Goal: Transaction & Acquisition: Purchase product/service

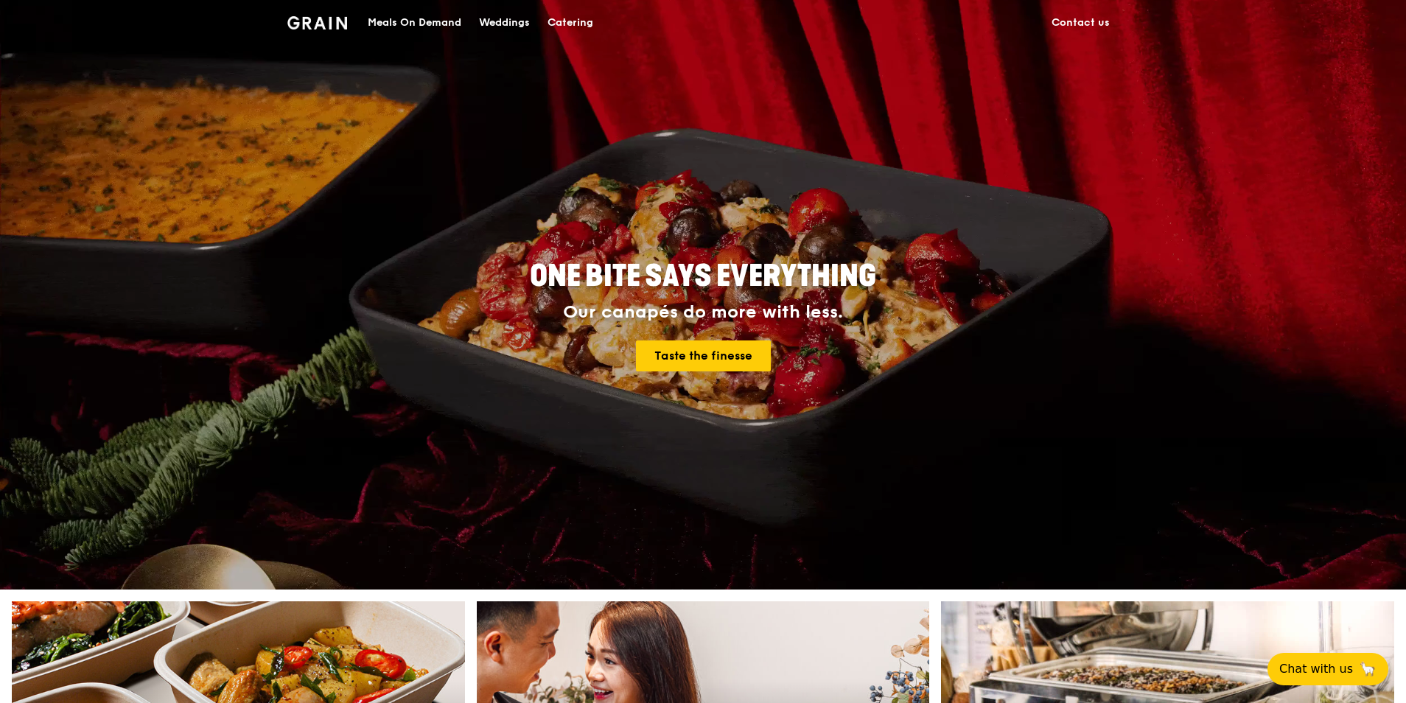
click at [581, 23] on div "Catering" at bounding box center [570, 23] width 46 height 44
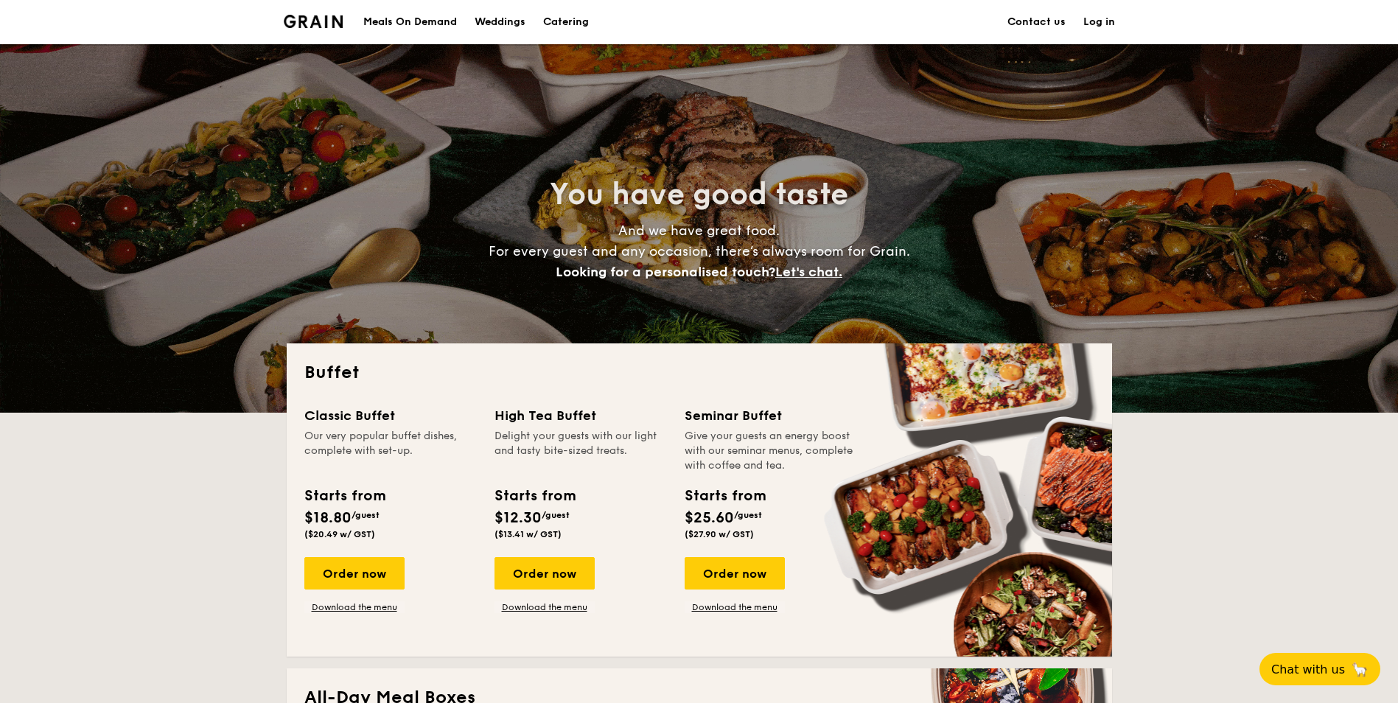
click at [449, 28] on div "Meals On Demand" at bounding box center [410, 22] width 94 height 44
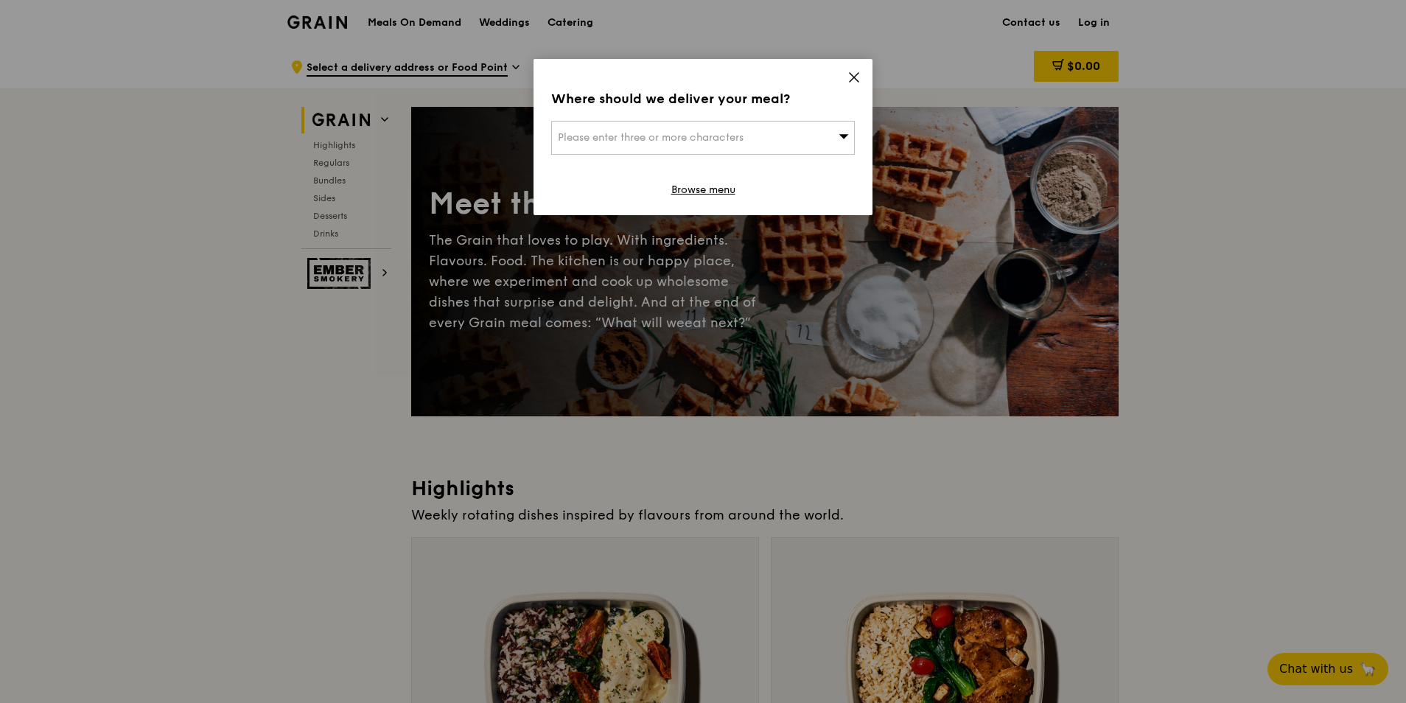
click at [755, 140] on div "Please enter three or more characters" at bounding box center [703, 138] width 304 height 34
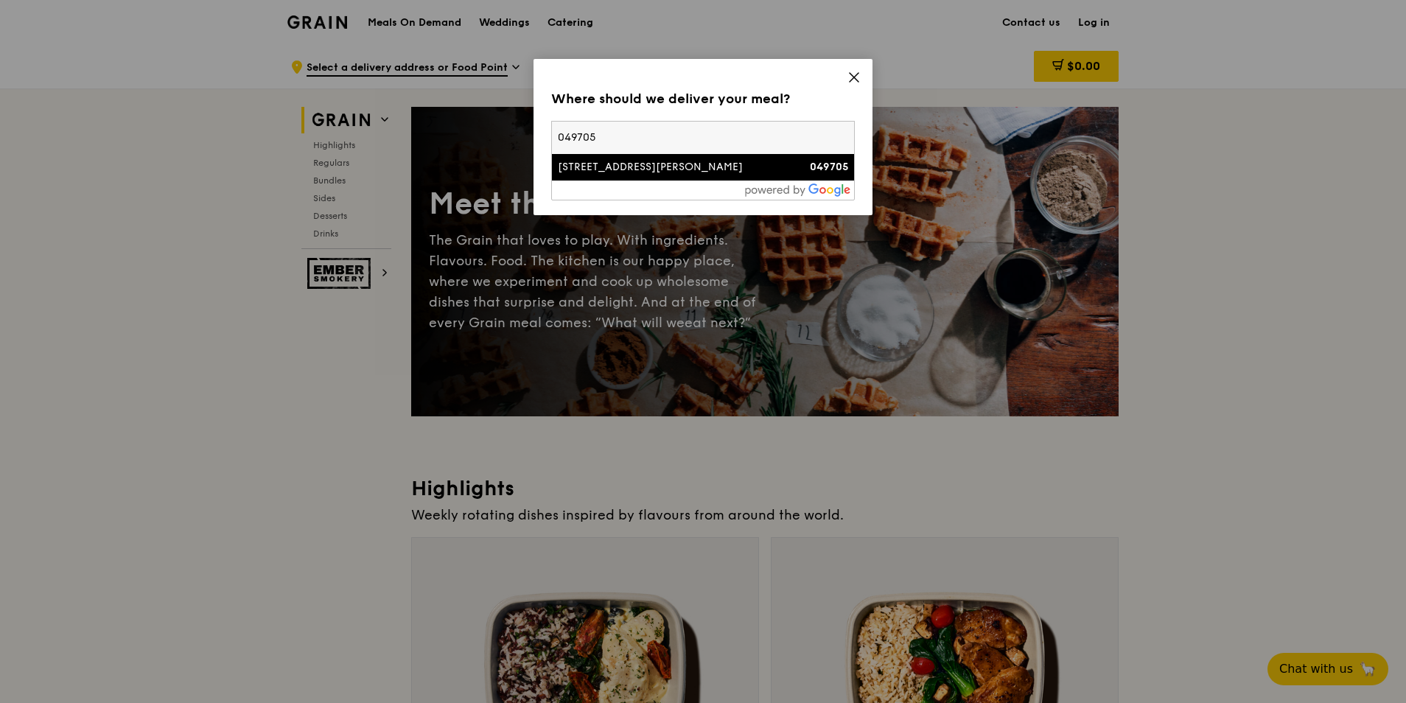
type input "049705"
click at [722, 181] on div at bounding box center [703, 190] width 302 height 19
click at [732, 173] on div "20 Cecil Street" at bounding box center [667, 167] width 218 height 15
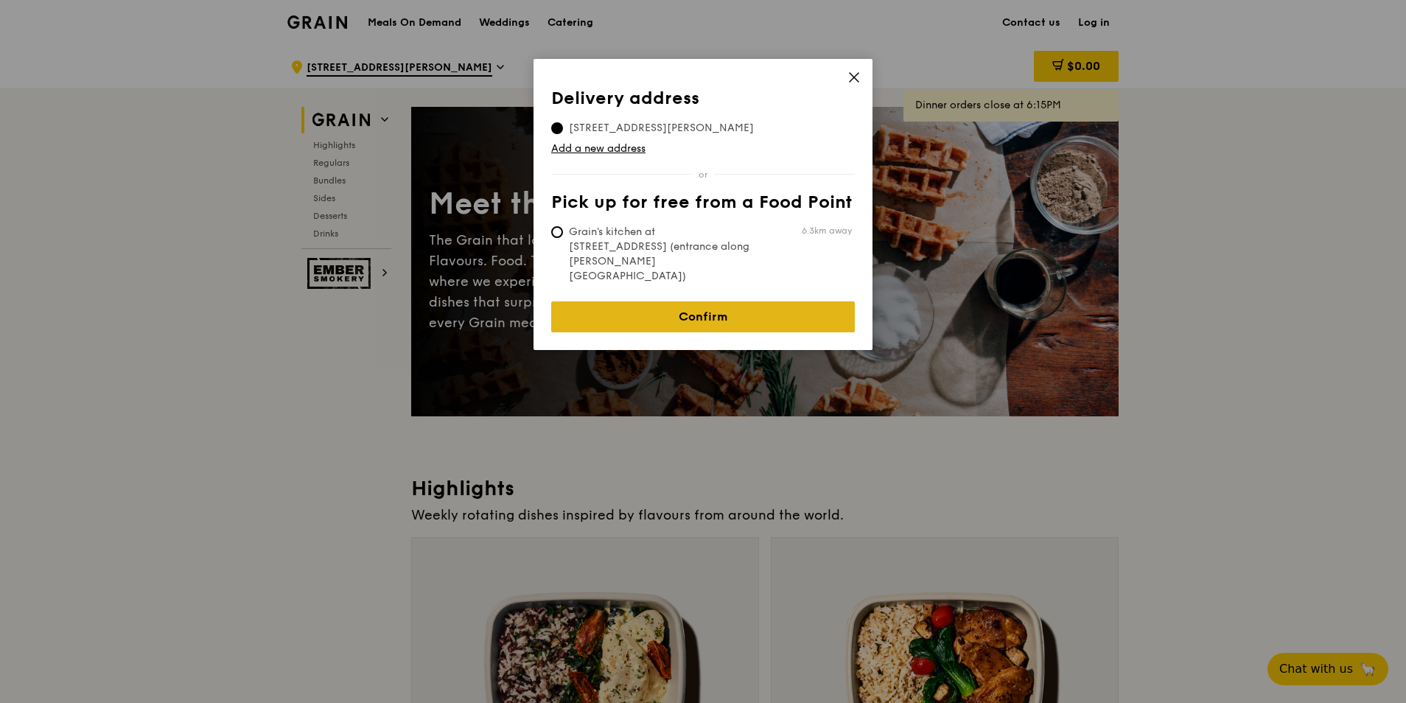
click at [684, 301] on link "Confirm" at bounding box center [703, 316] width 304 height 31
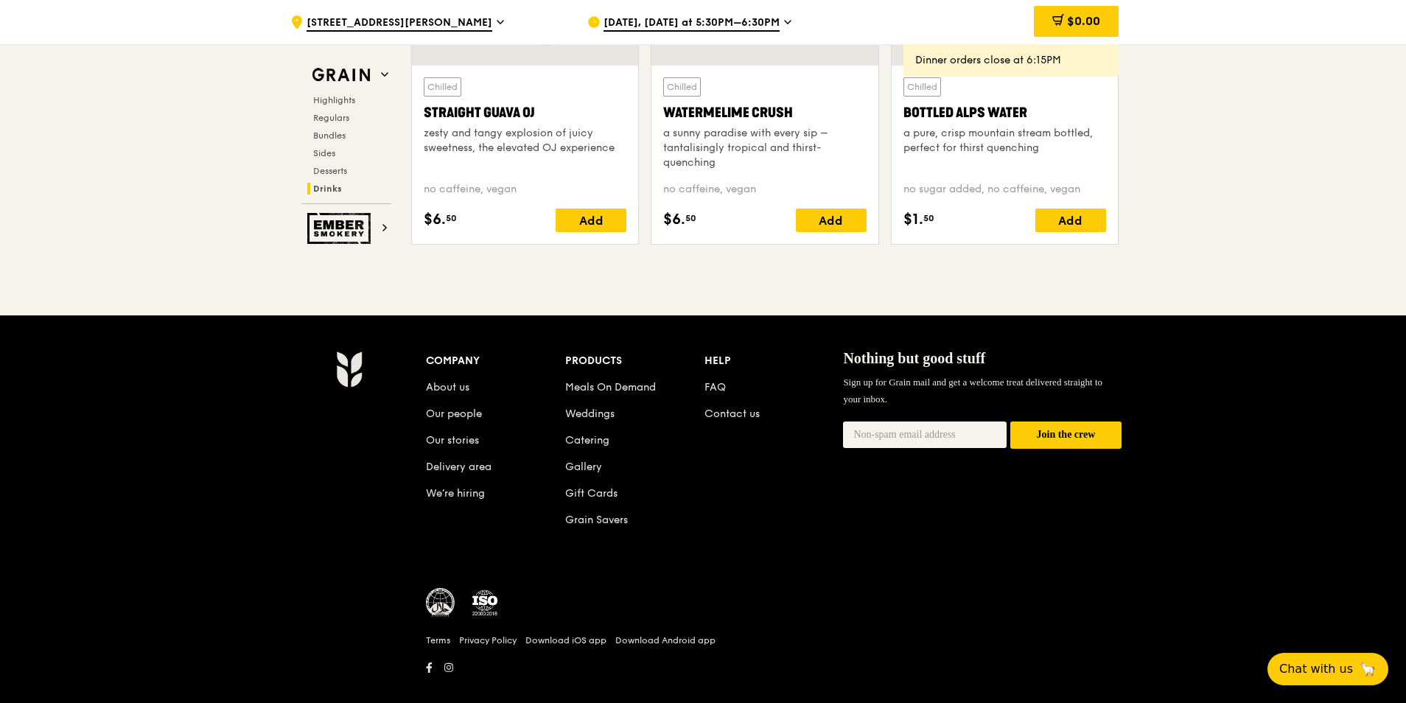
scroll to position [6032, 0]
